Goal: Communication & Community: Share content

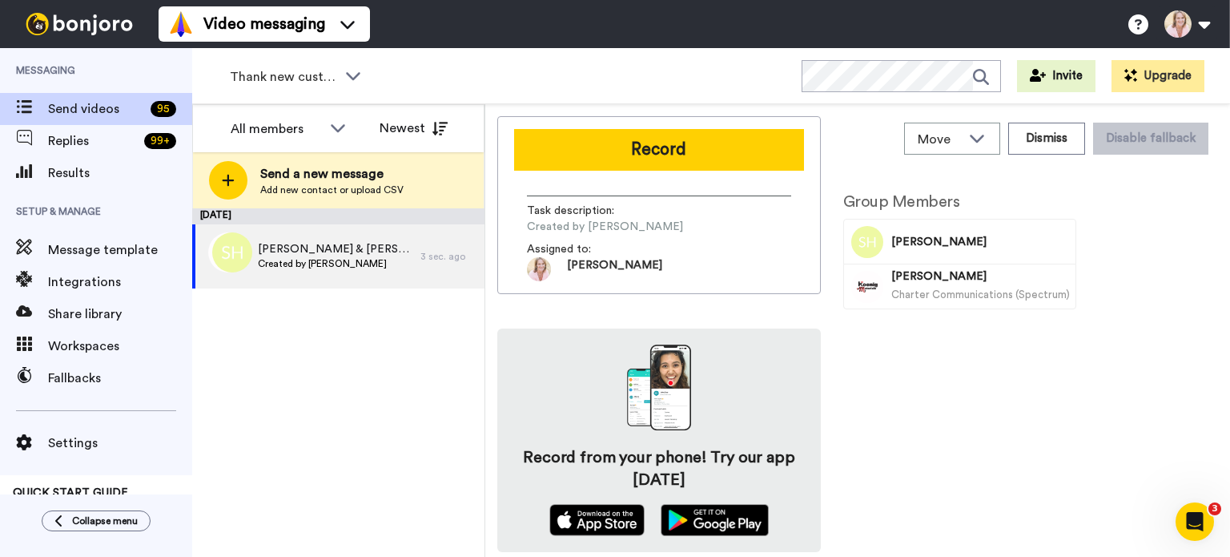
click at [674, 153] on button "Record" at bounding box center [659, 150] width 290 height 42
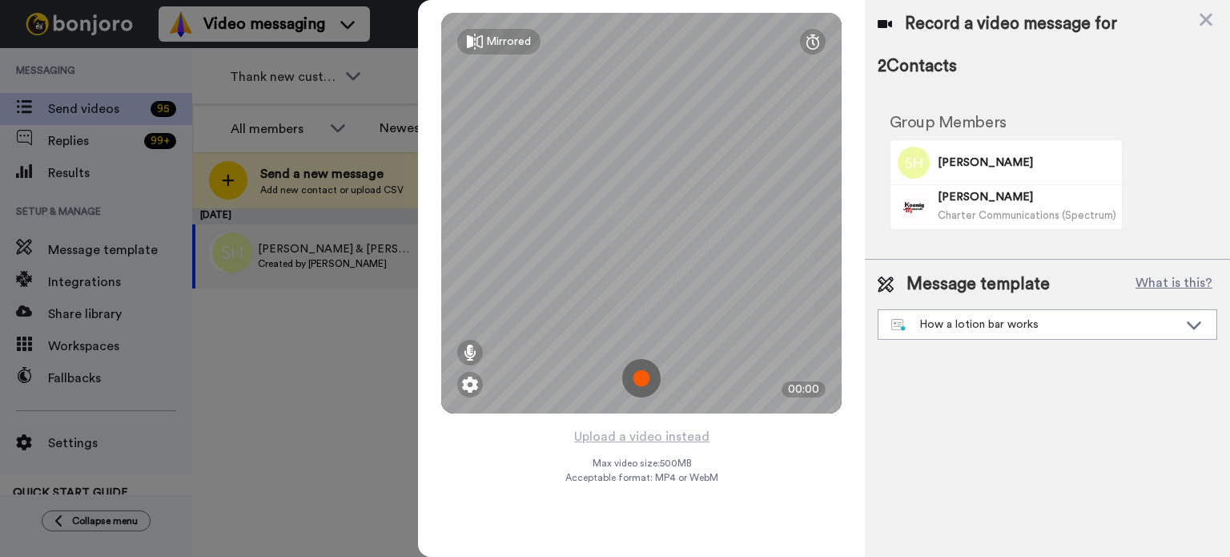
click at [647, 438] on button "Upload a video instead" at bounding box center [641, 436] width 145 height 21
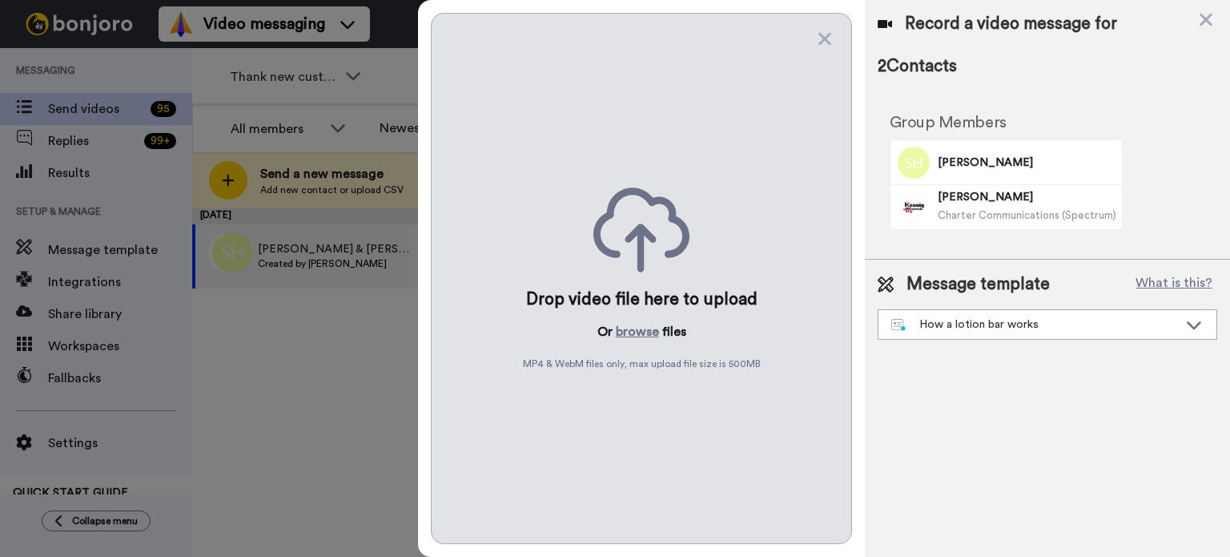
click at [630, 332] on button "browse" at bounding box center [637, 331] width 43 height 19
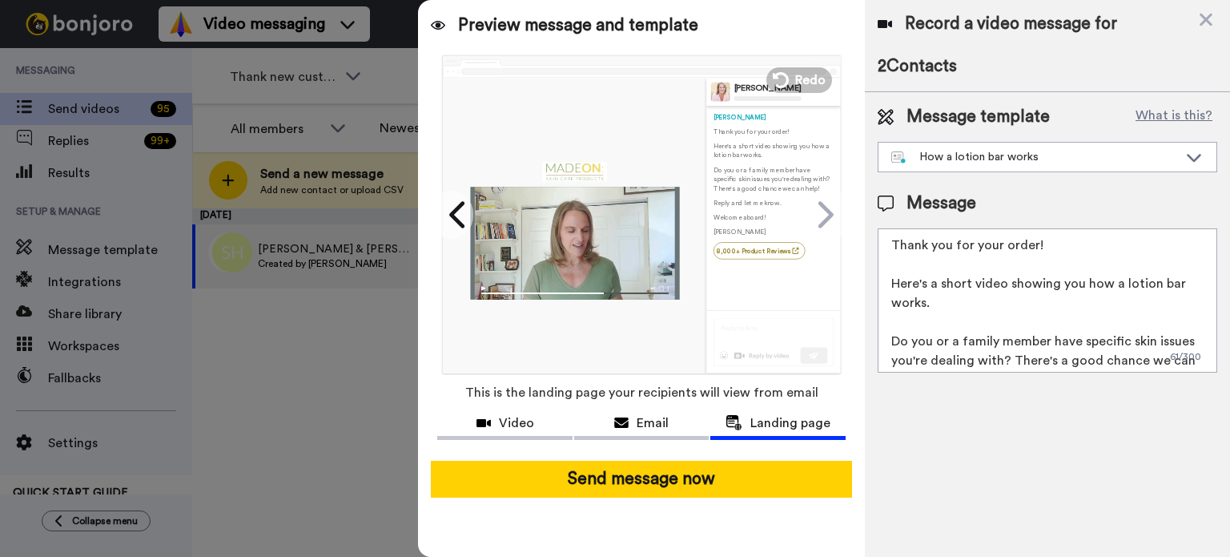
click at [658, 482] on button "Send message now" at bounding box center [641, 478] width 421 height 37
